Goal: Use online tool/utility: Use online tool/utility

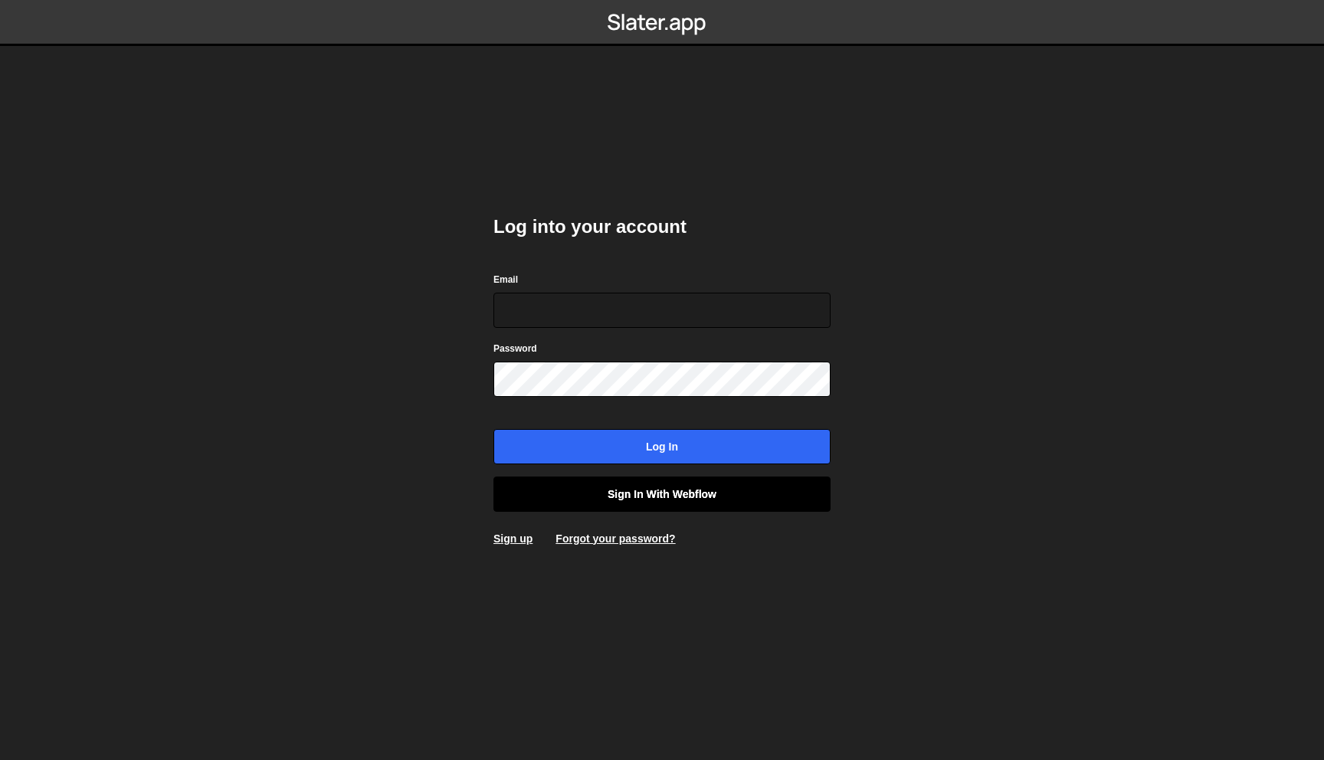
click at [662, 498] on link "Sign in with Webflow" at bounding box center [662, 494] width 337 height 35
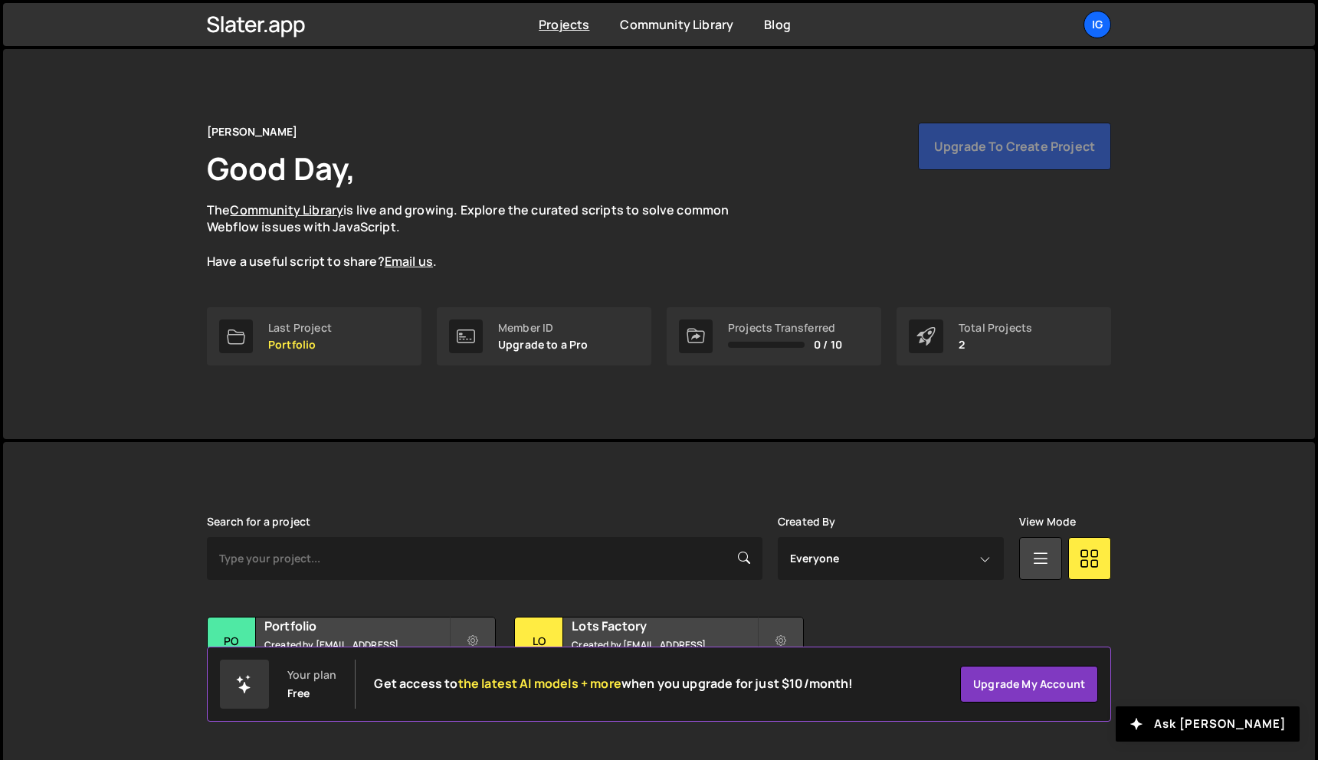
scroll to position [28, 0]
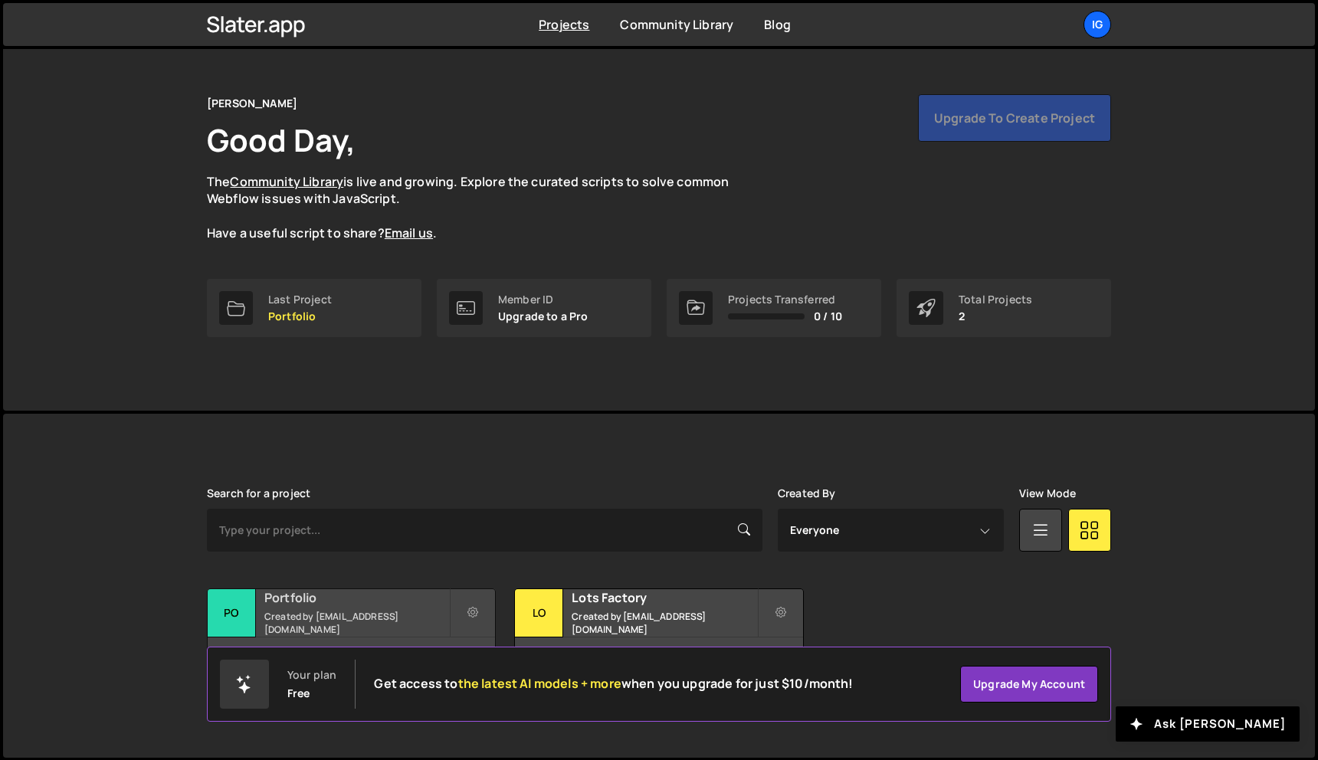
click at [344, 595] on h2 "Portfolio" at bounding box center [356, 597] width 185 height 17
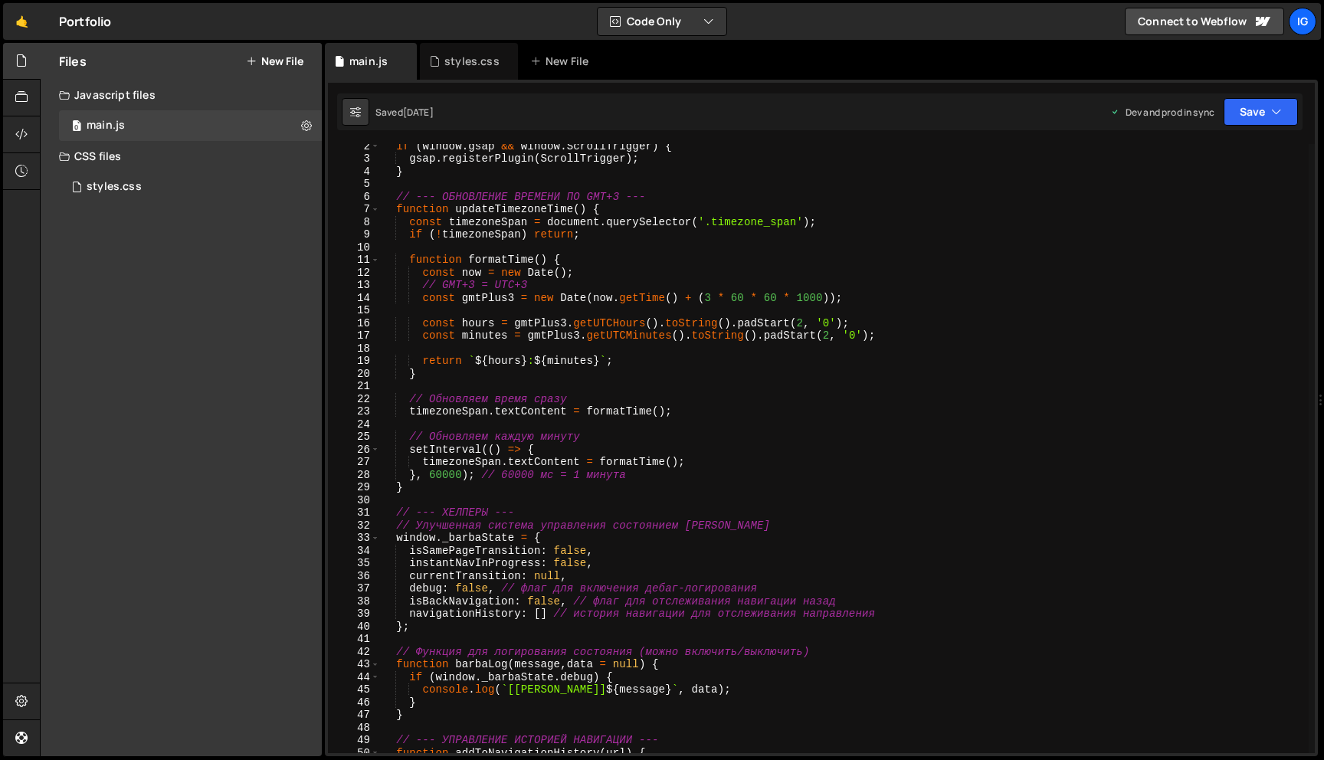
scroll to position [18, 0]
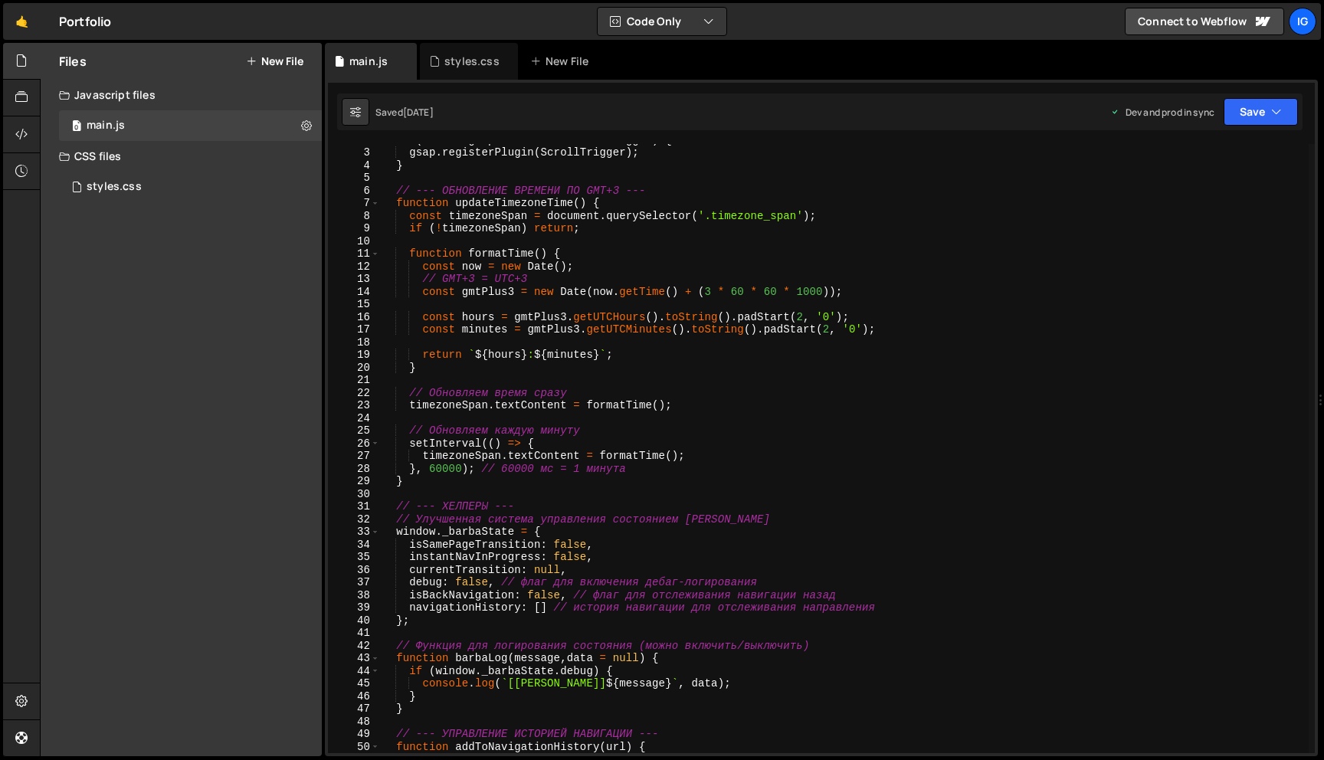
type textarea "function formatTime() {"
click at [690, 254] on div "if ( window . gsap && window . ScrollTrigger ) { gsap . registerPlugin ( Scroll…" at bounding box center [844, 450] width 929 height 635
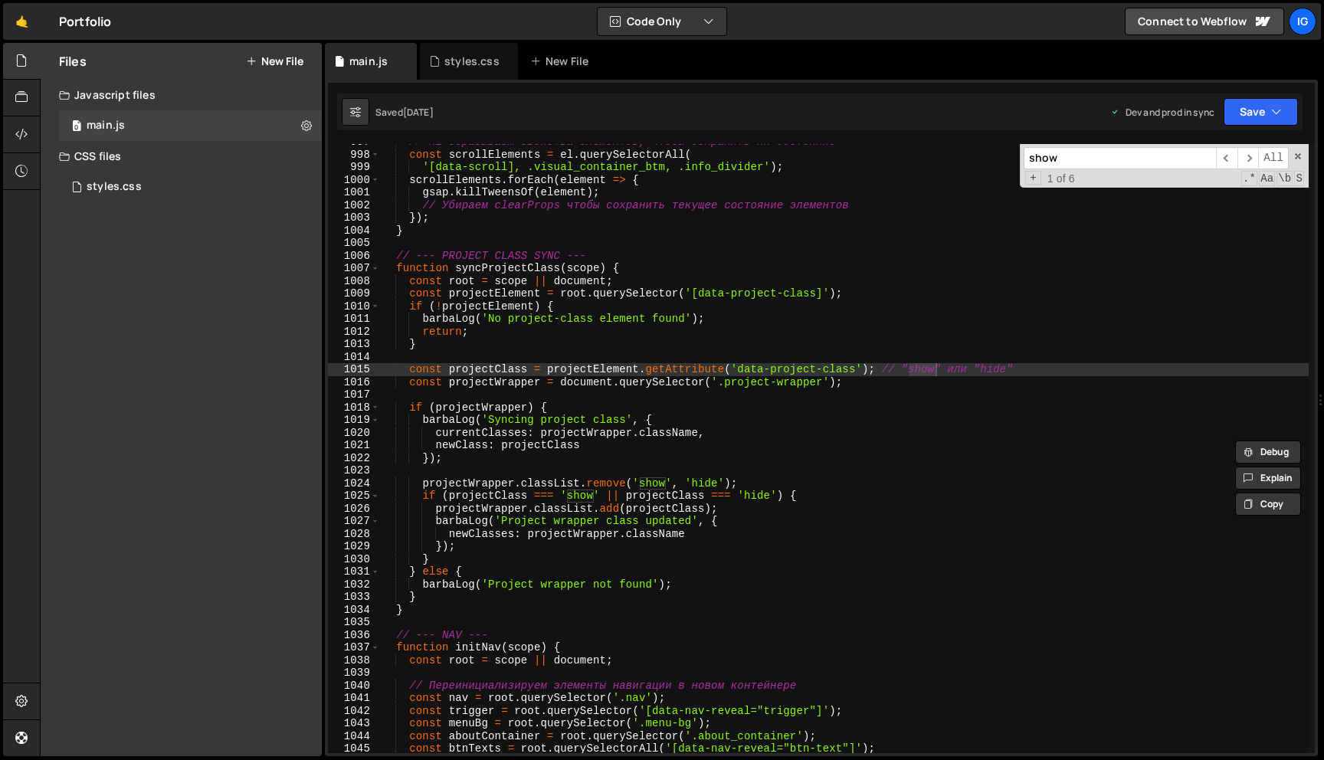
scroll to position [10356, 0]
type input "show"
